Goal: Task Accomplishment & Management: Use online tool/utility

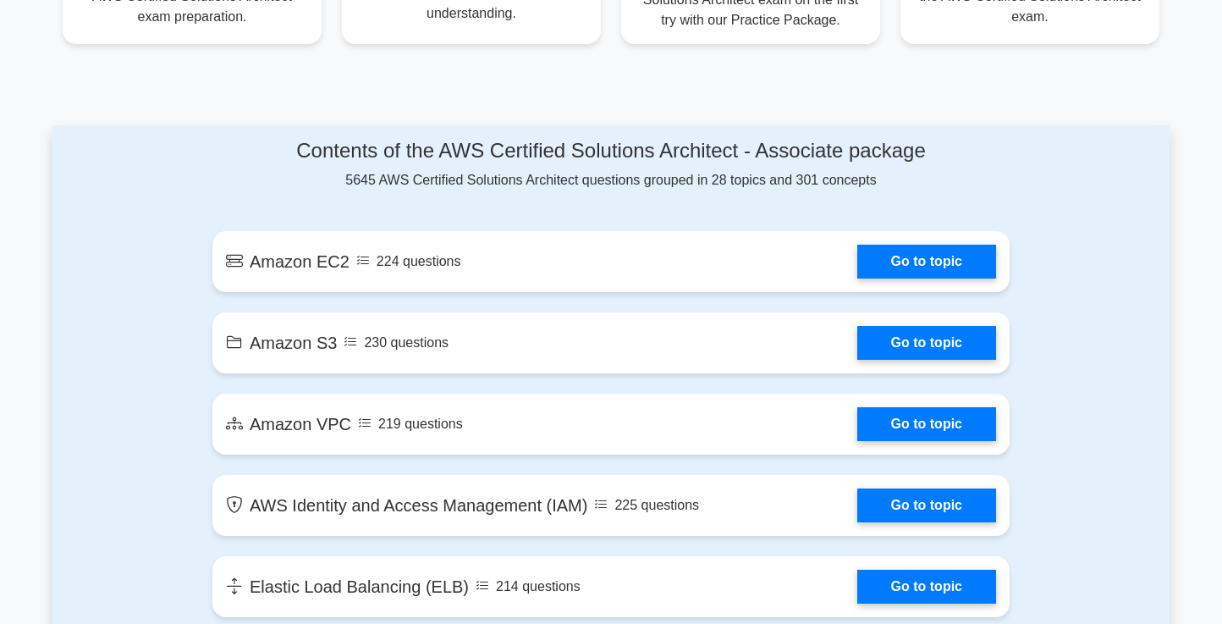
scroll to position [814, 0]
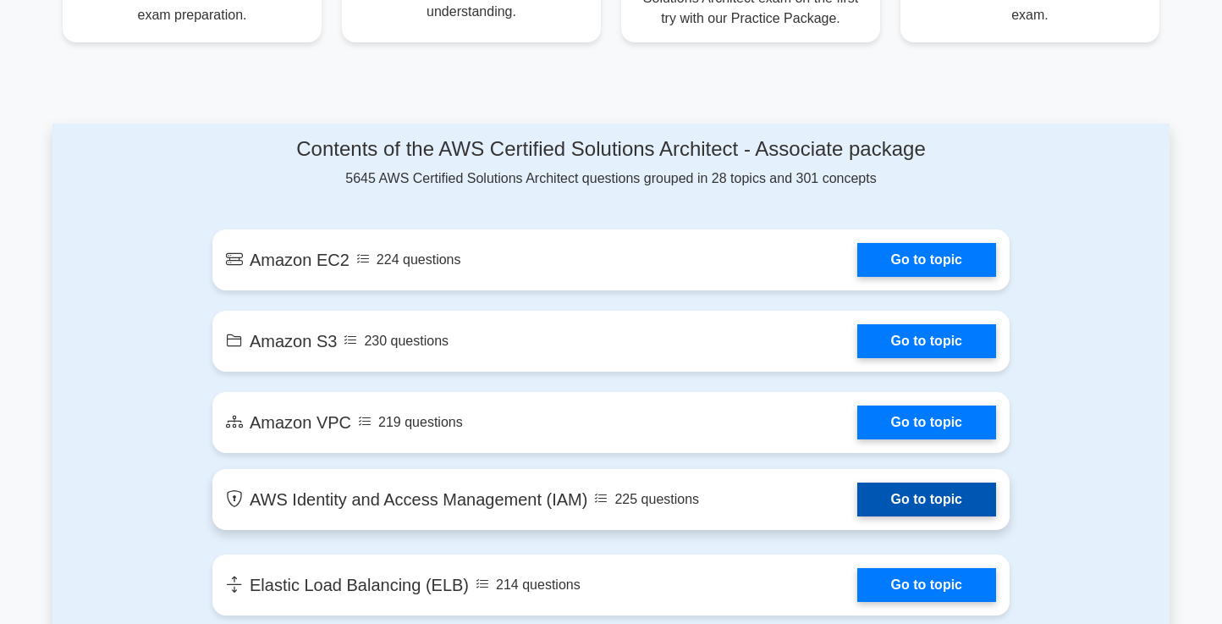
click at [857, 507] on link "Go to topic" at bounding box center [926, 499] width 139 height 34
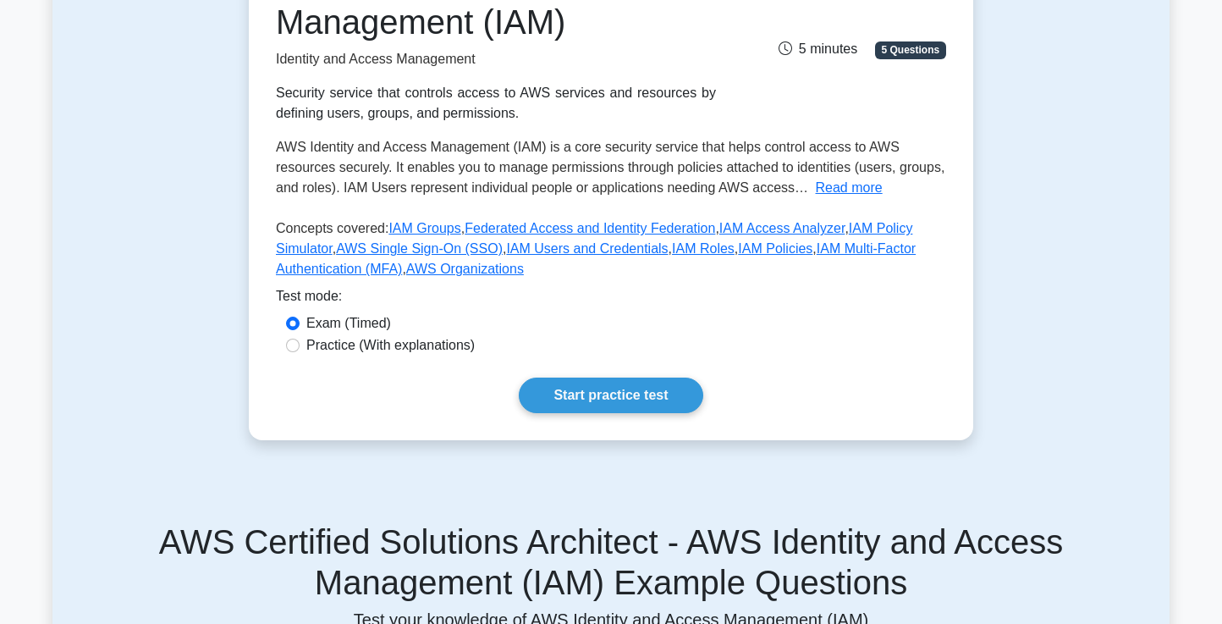
scroll to position [284, 0]
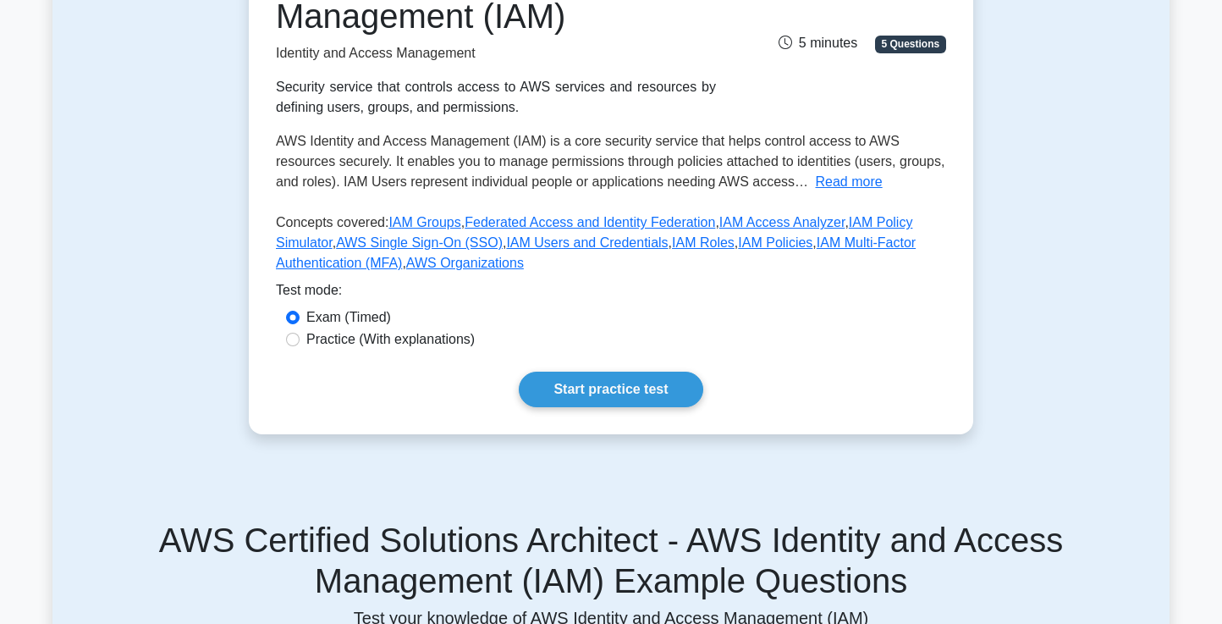
click at [428, 344] on label "Practice (With explanations)" at bounding box center [390, 339] width 168 height 20
click at [300, 344] on input "Practice (With explanations)" at bounding box center [293, 340] width 14 height 14
radio input "true"
click at [595, 399] on link "Start practice test" at bounding box center [611, 390] width 184 height 36
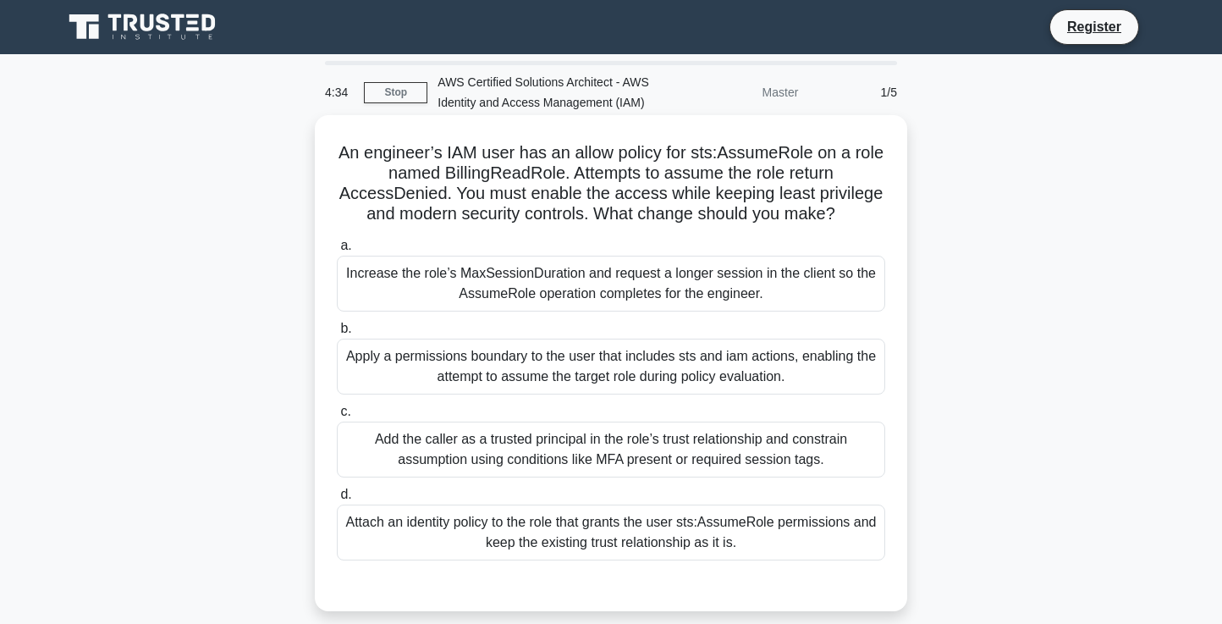
click at [592, 536] on div "Attach an identity policy to the role that grants the user sts:AssumeRole permi…" at bounding box center [611, 532] width 548 height 56
click at [337, 500] on input "d. Attach an identity policy to the role that grants the user sts:AssumeRole pe…" at bounding box center [337, 494] width 0 height 11
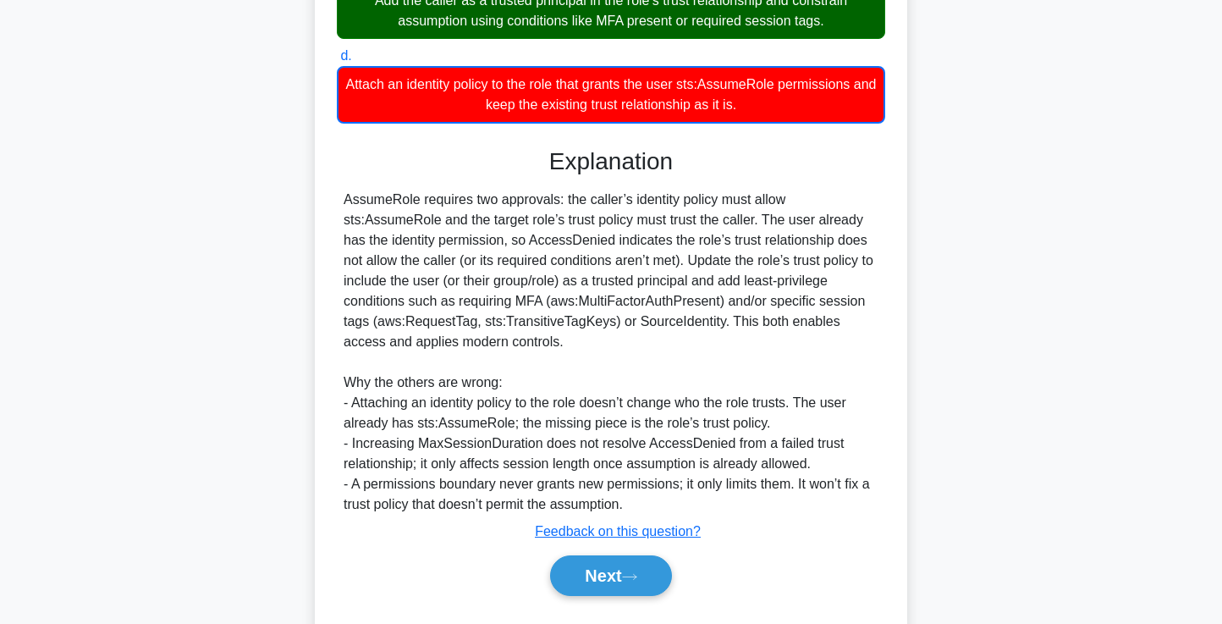
scroll to position [482, 0]
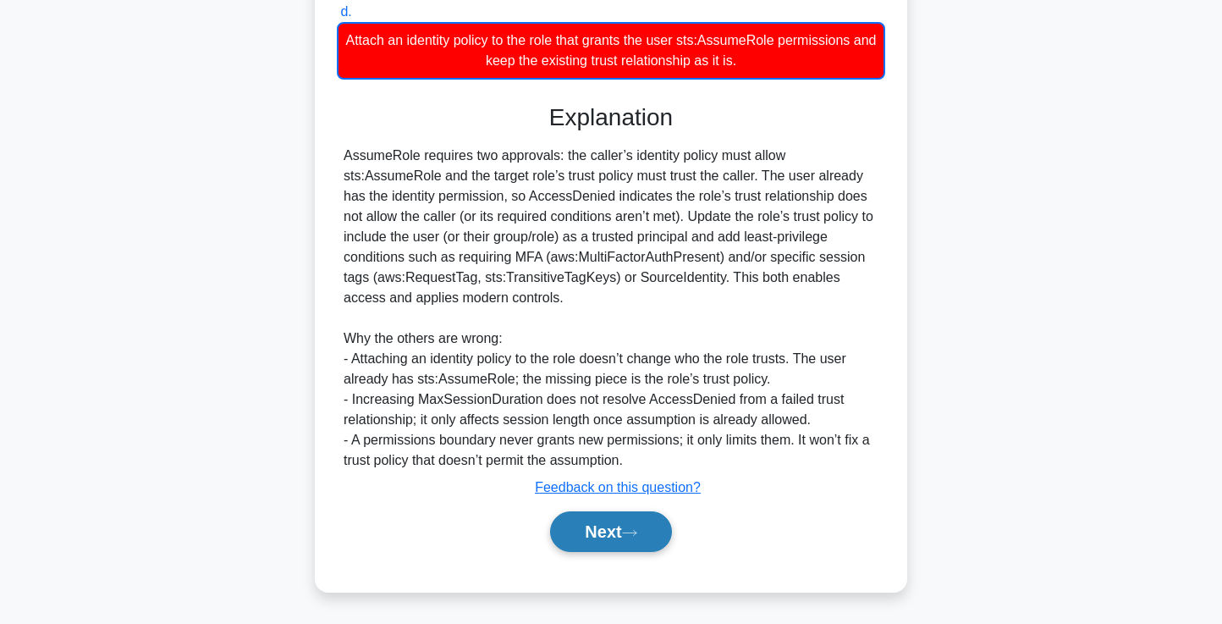
click at [609, 533] on button "Next" at bounding box center [610, 531] width 121 height 41
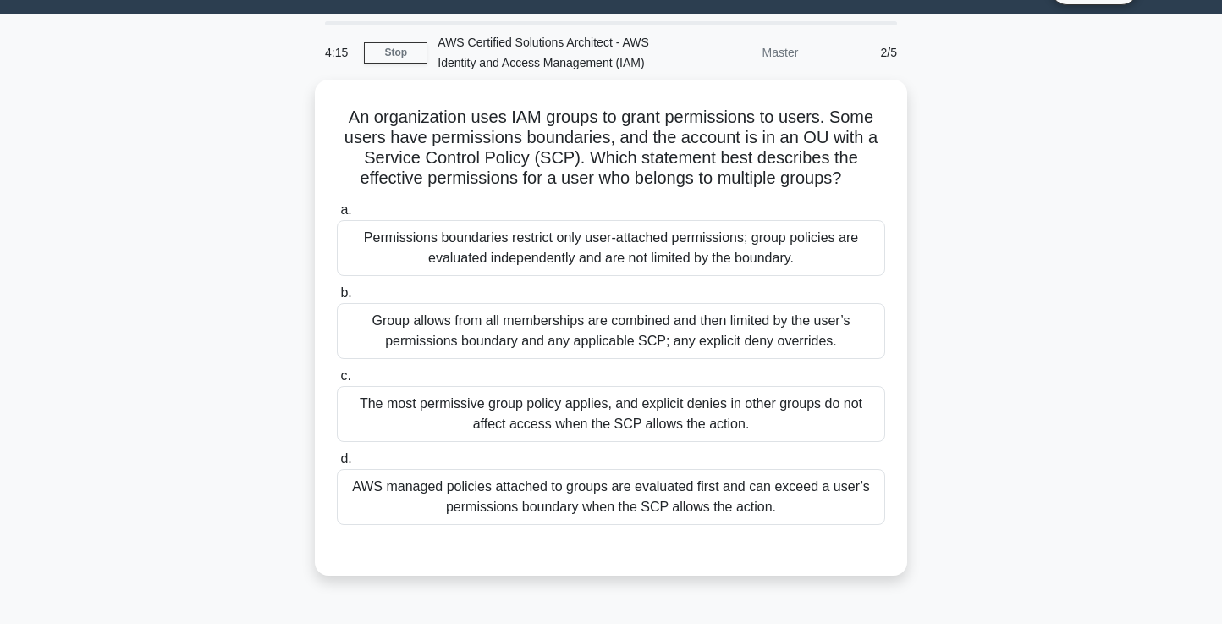
scroll to position [0, 0]
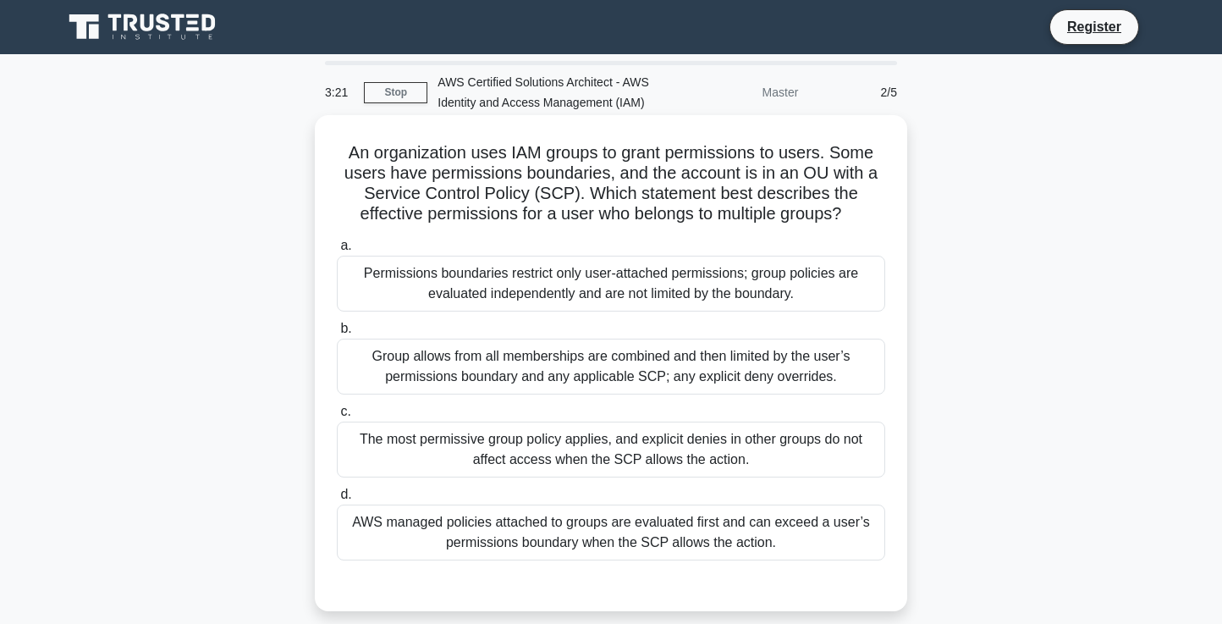
click at [675, 385] on div "Group allows from all memberships are combined and then limited by the user’s p…" at bounding box center [611, 367] width 548 height 56
click at [337, 334] on input "b. Group allows from all memberships are combined and then limited by the user’…" at bounding box center [337, 328] width 0 height 11
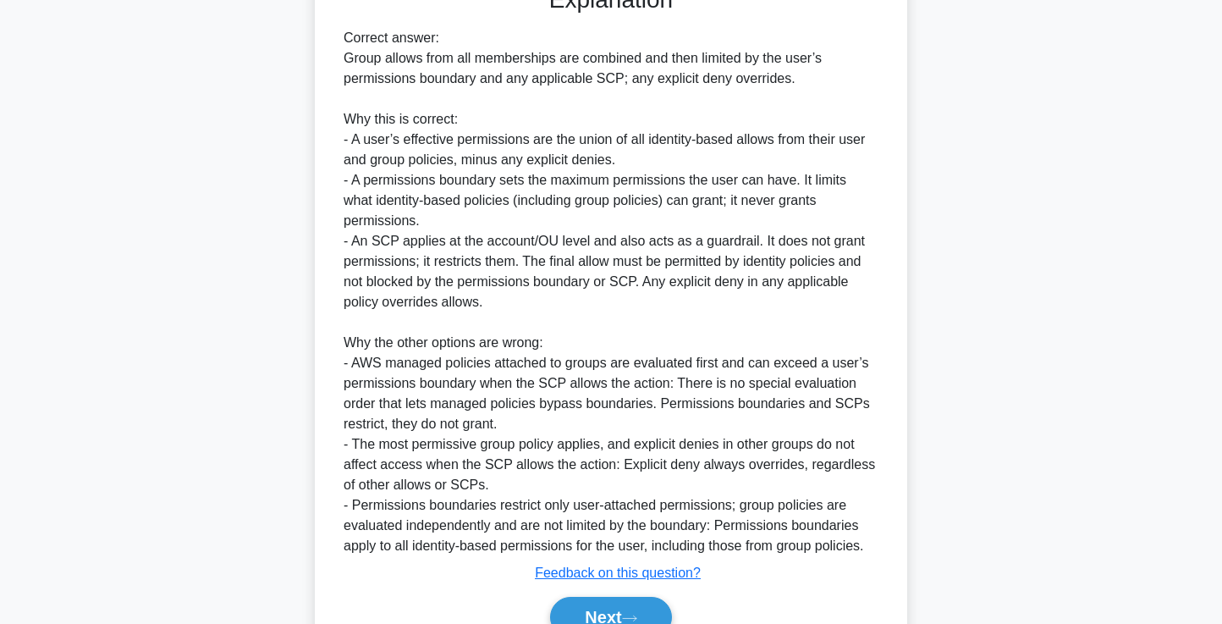
scroll to position [684, 0]
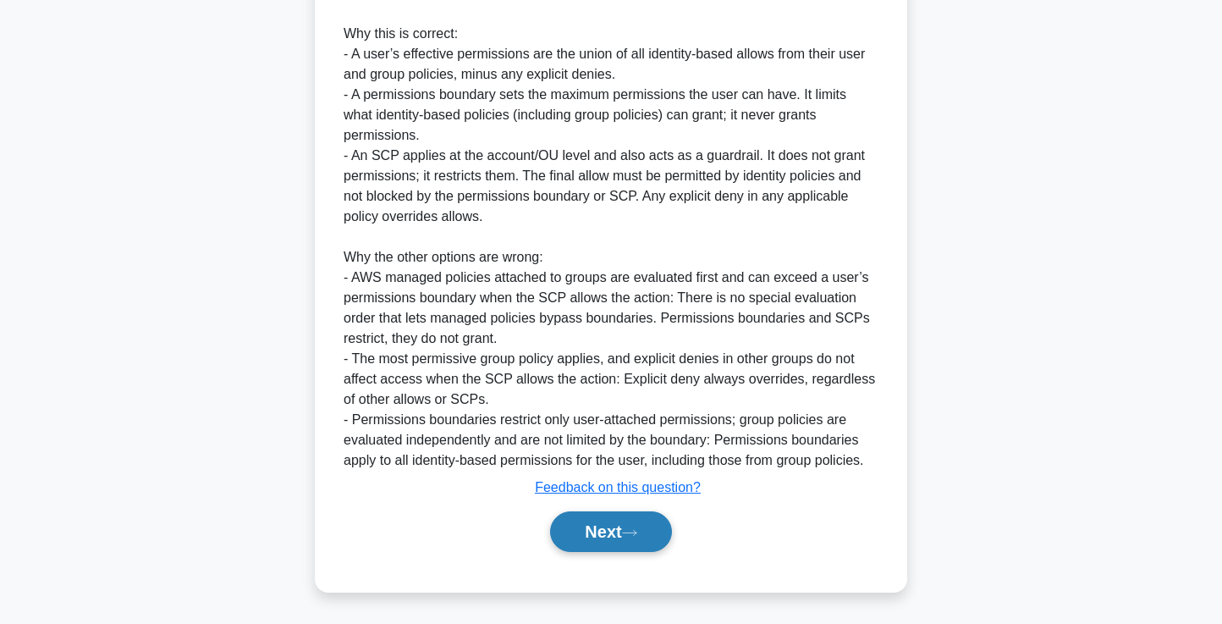
click at [652, 537] on button "Next" at bounding box center [610, 531] width 121 height 41
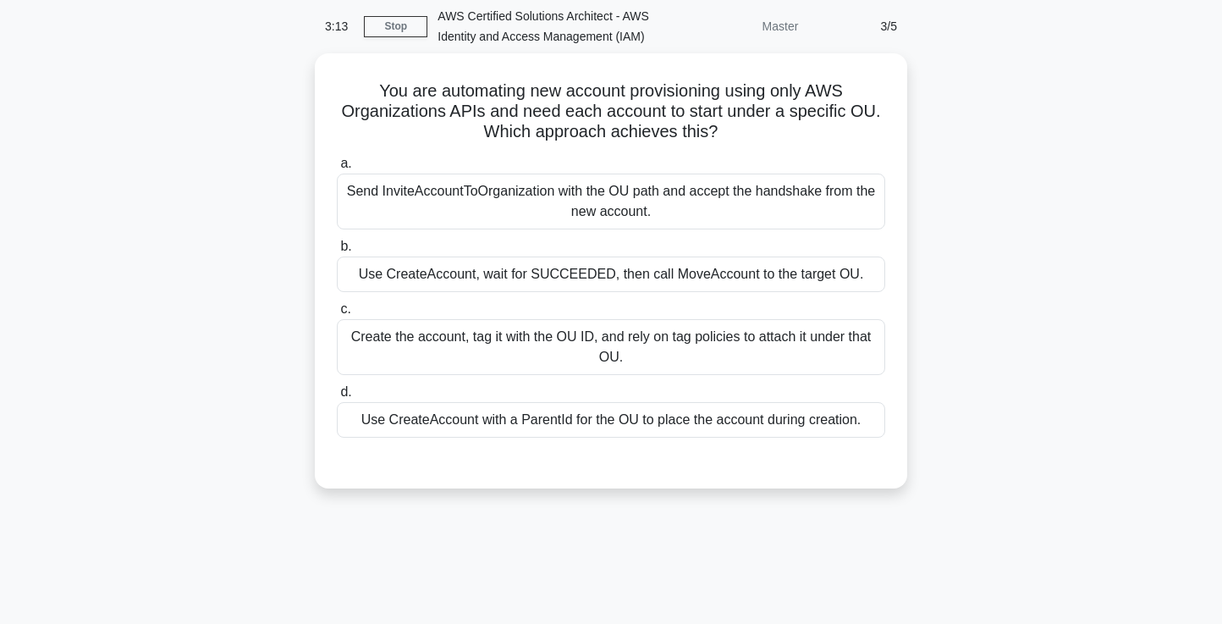
scroll to position [52, 0]
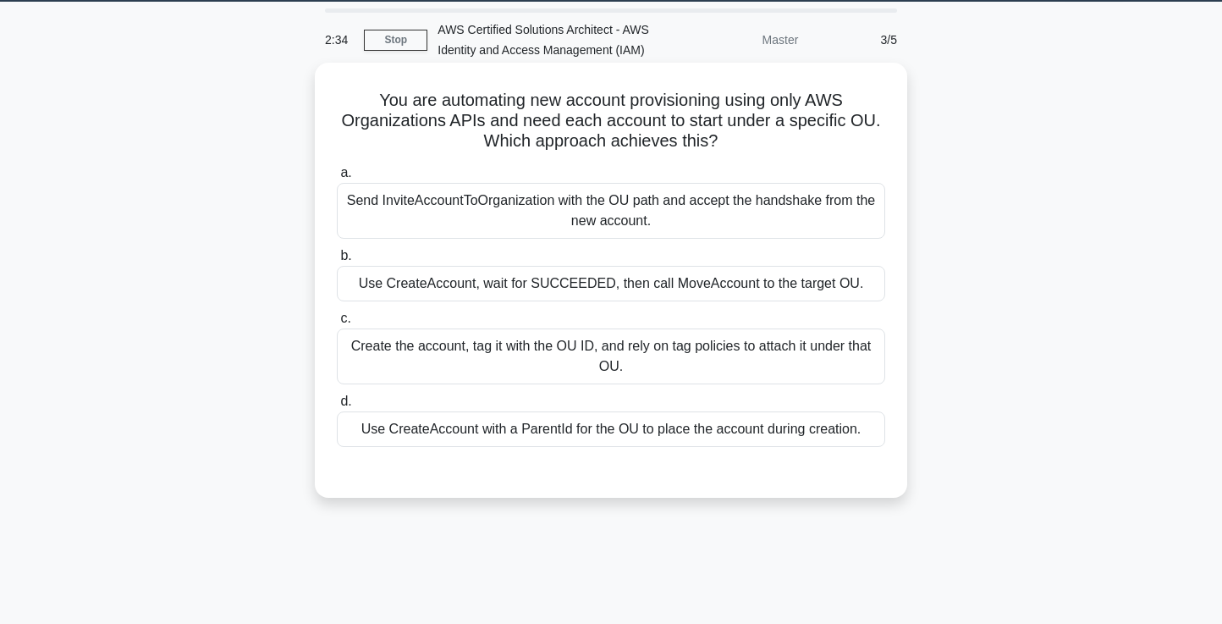
click at [641, 355] on div "Create the account, tag it with the OU ID, and rely on tag policies to attach i…" at bounding box center [611, 356] width 548 height 56
click at [337, 324] on input "c. Create the account, tag it with the OU ID, and rely on tag policies to attac…" at bounding box center [337, 318] width 0 height 11
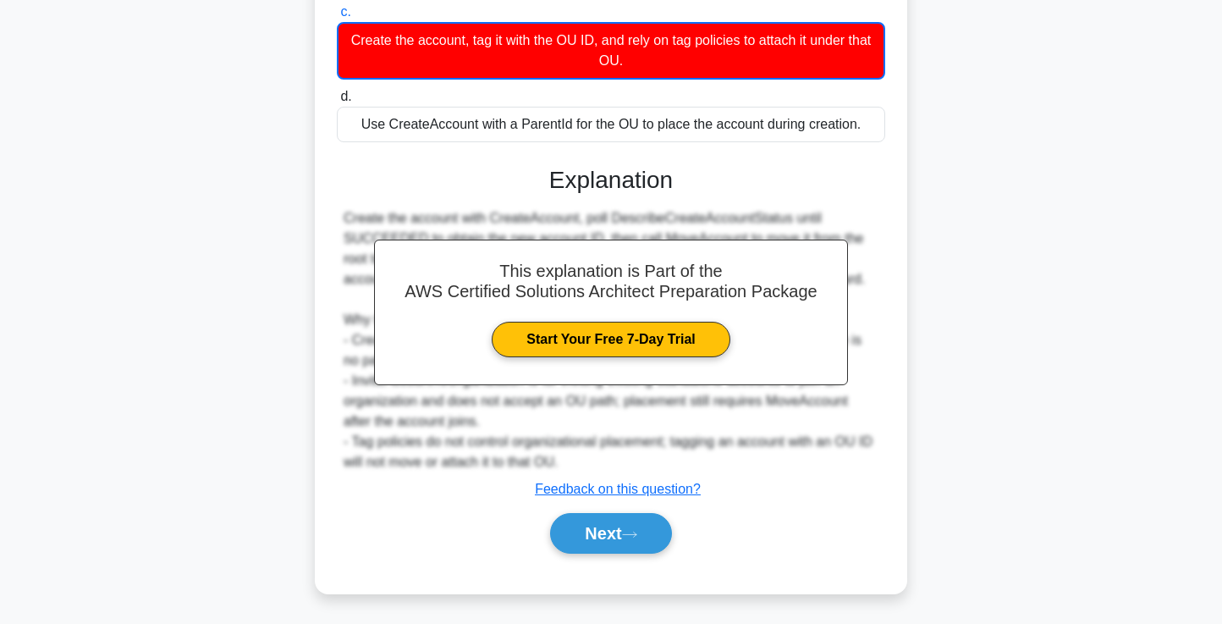
scroll to position [361, 0]
